Goal: Find contact information: Find contact information

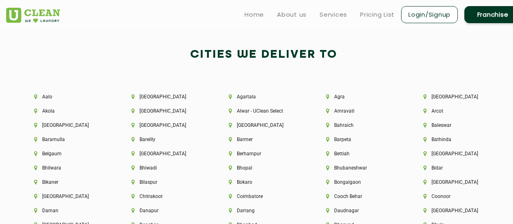
scroll to position [1680, 0]
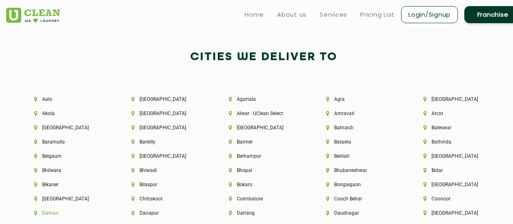
click at [76, 212] on li "Daman" at bounding box center [69, 213] width 70 height 6
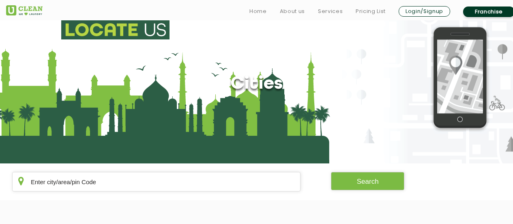
scroll to position [44, 0]
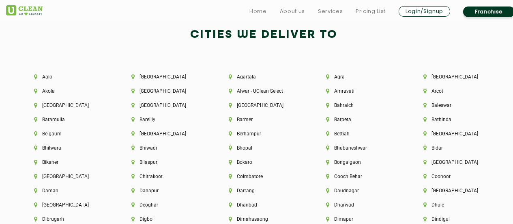
scroll to position [1337, 0]
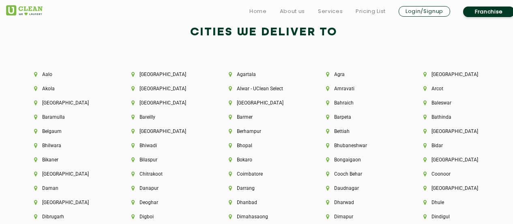
click at [26, 14] on img at bounding box center [24, 10] width 37 height 10
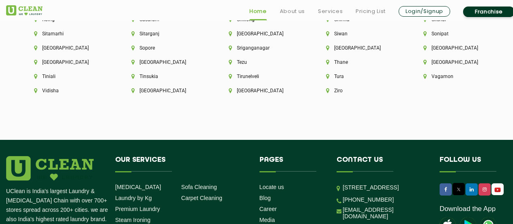
scroll to position [2339, 0]
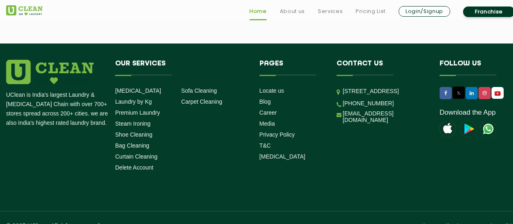
click at [344, 65] on div "Contact us [STREET_ADDRESS] [PHONE_NUMBER] [EMAIL_ADDRESS][DOMAIN_NAME]" at bounding box center [382, 92] width 91 height 64
